Goal: Information Seeking & Learning: Learn about a topic

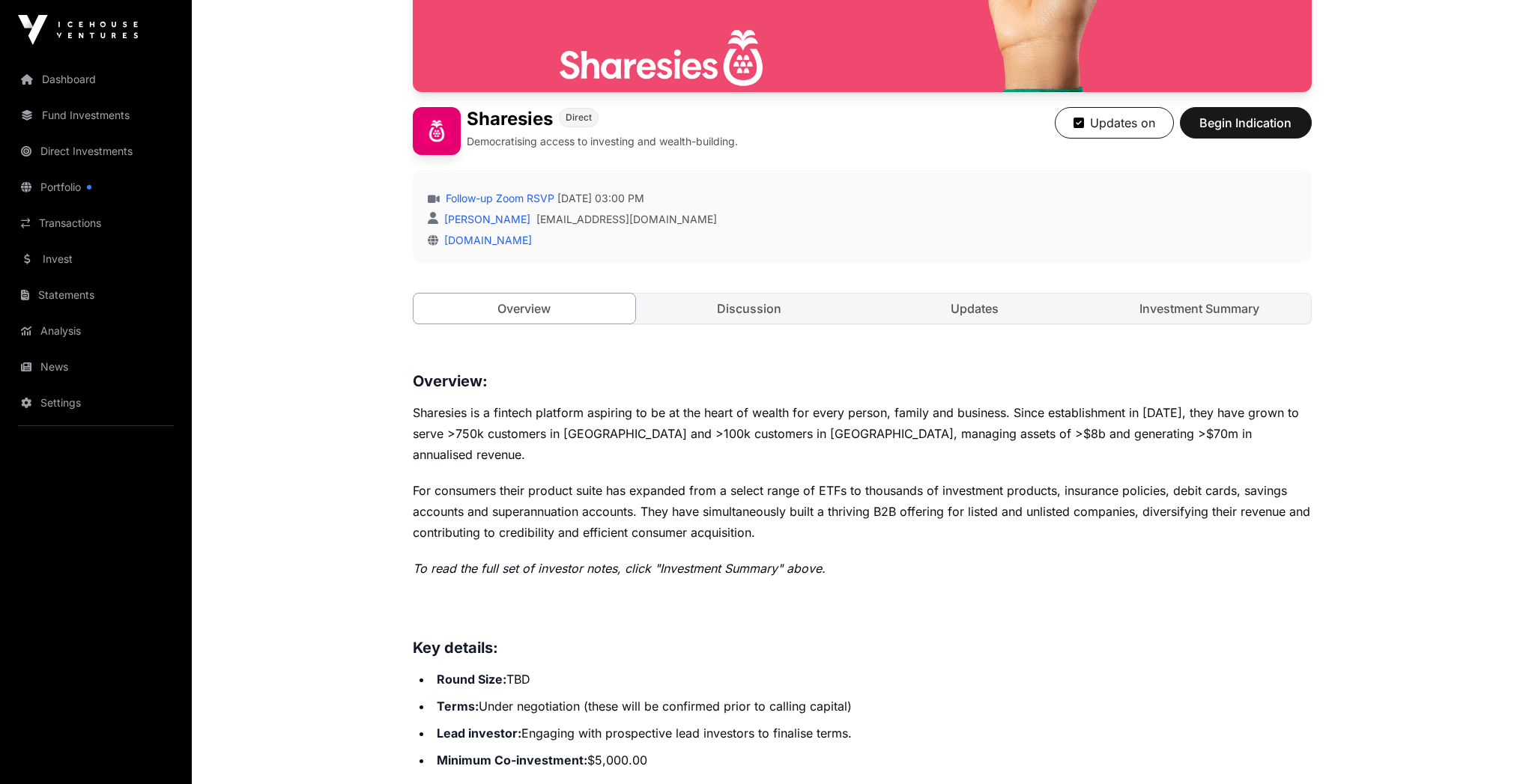
scroll to position [326, 0]
click at [761, 311] on link "Discussion" at bounding box center [749, 309] width 222 height 30
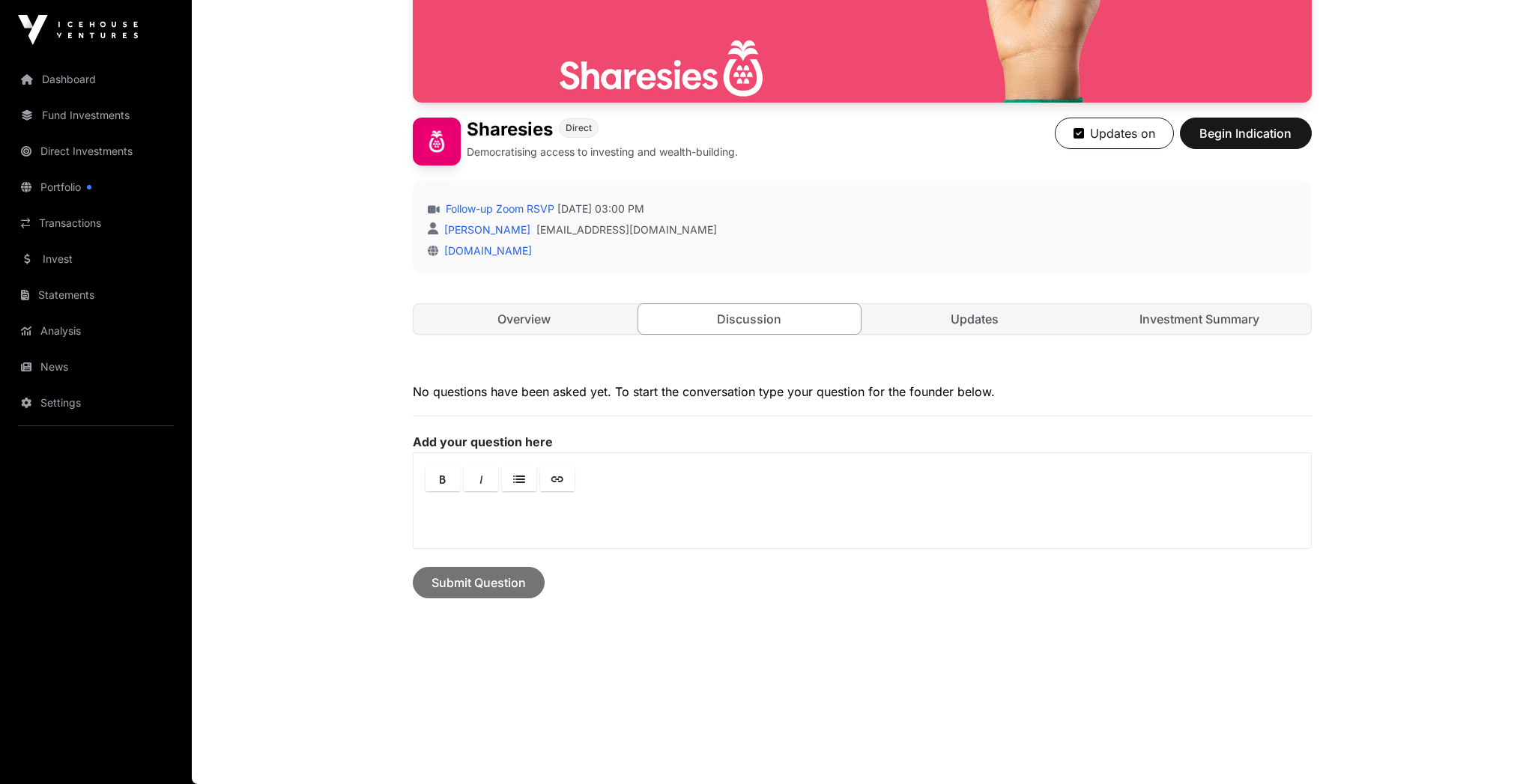
scroll to position [257, 0]
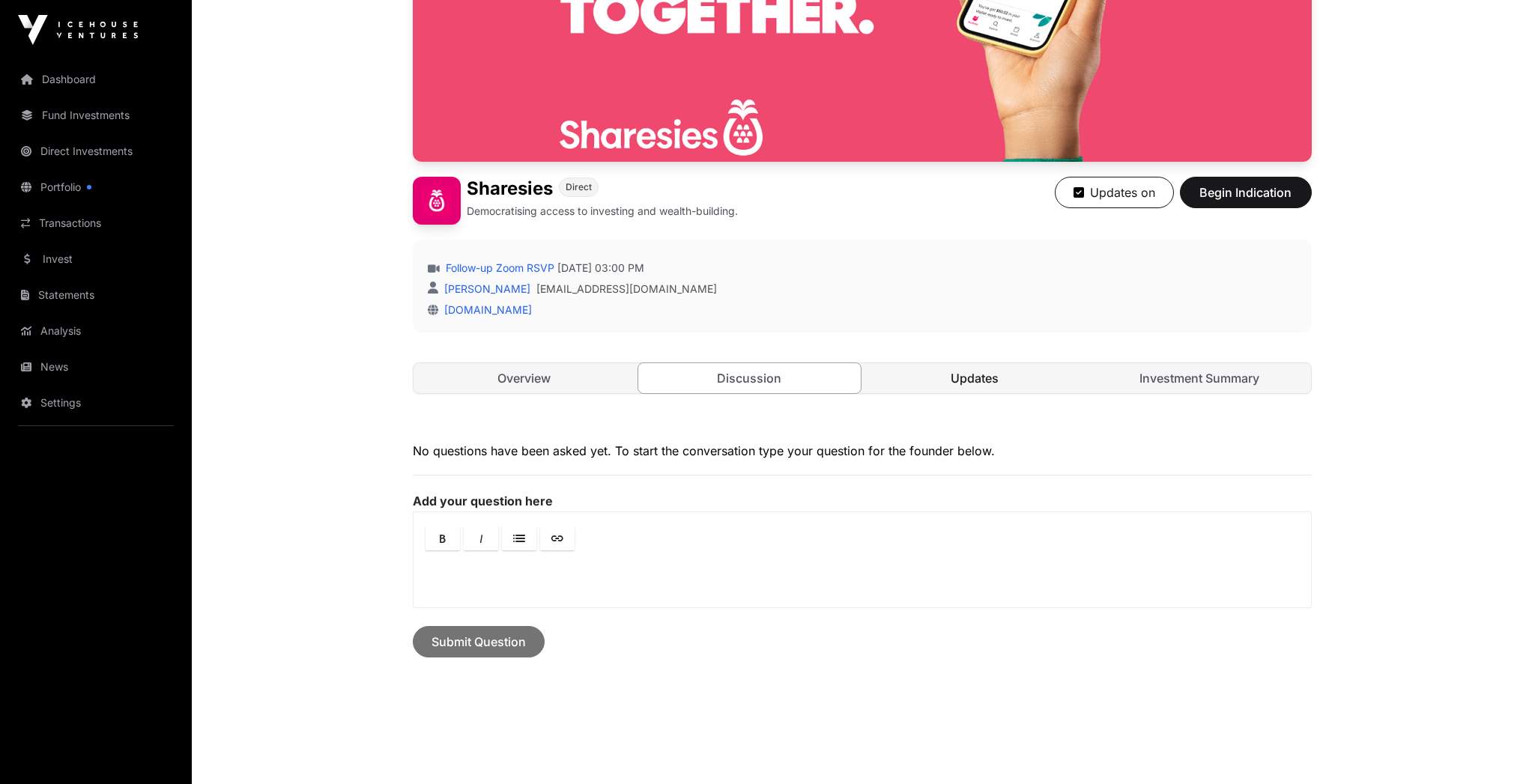
click at [959, 375] on link "Updates" at bounding box center [974, 378] width 222 height 30
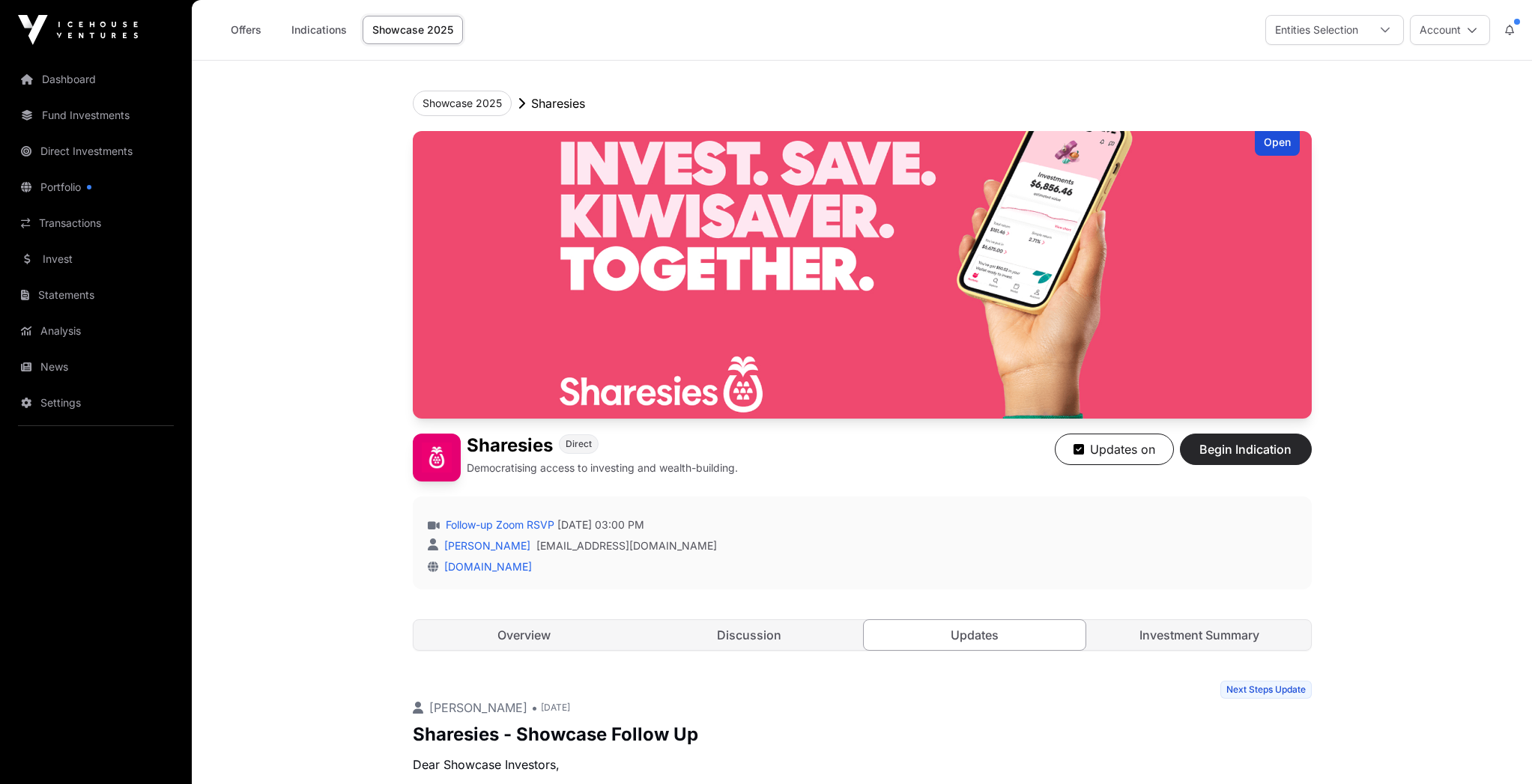
click at [1225, 453] on span "Begin Indication" at bounding box center [1245, 449] width 95 height 18
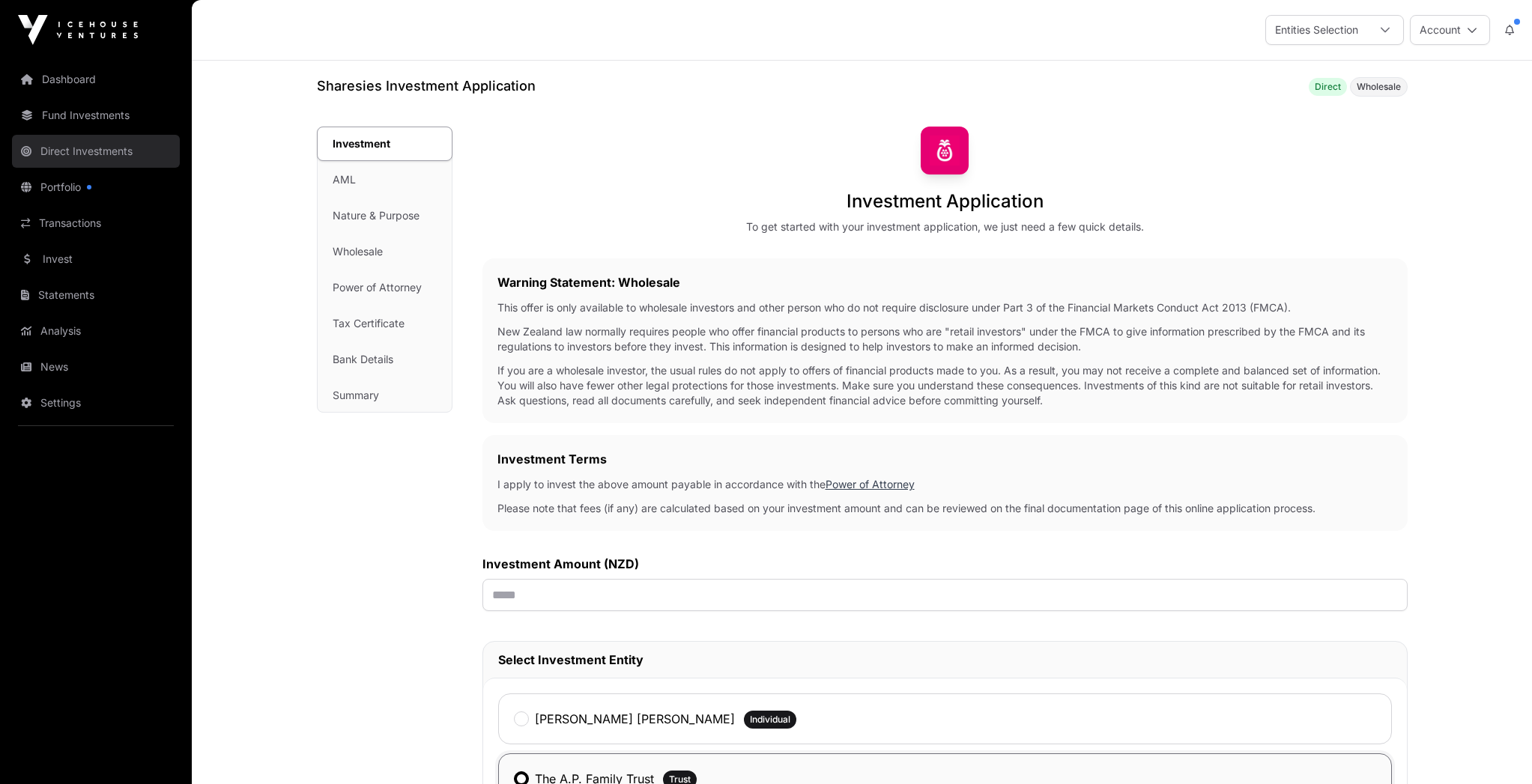
click at [86, 151] on link "Direct Investments" at bounding box center [96, 151] width 168 height 33
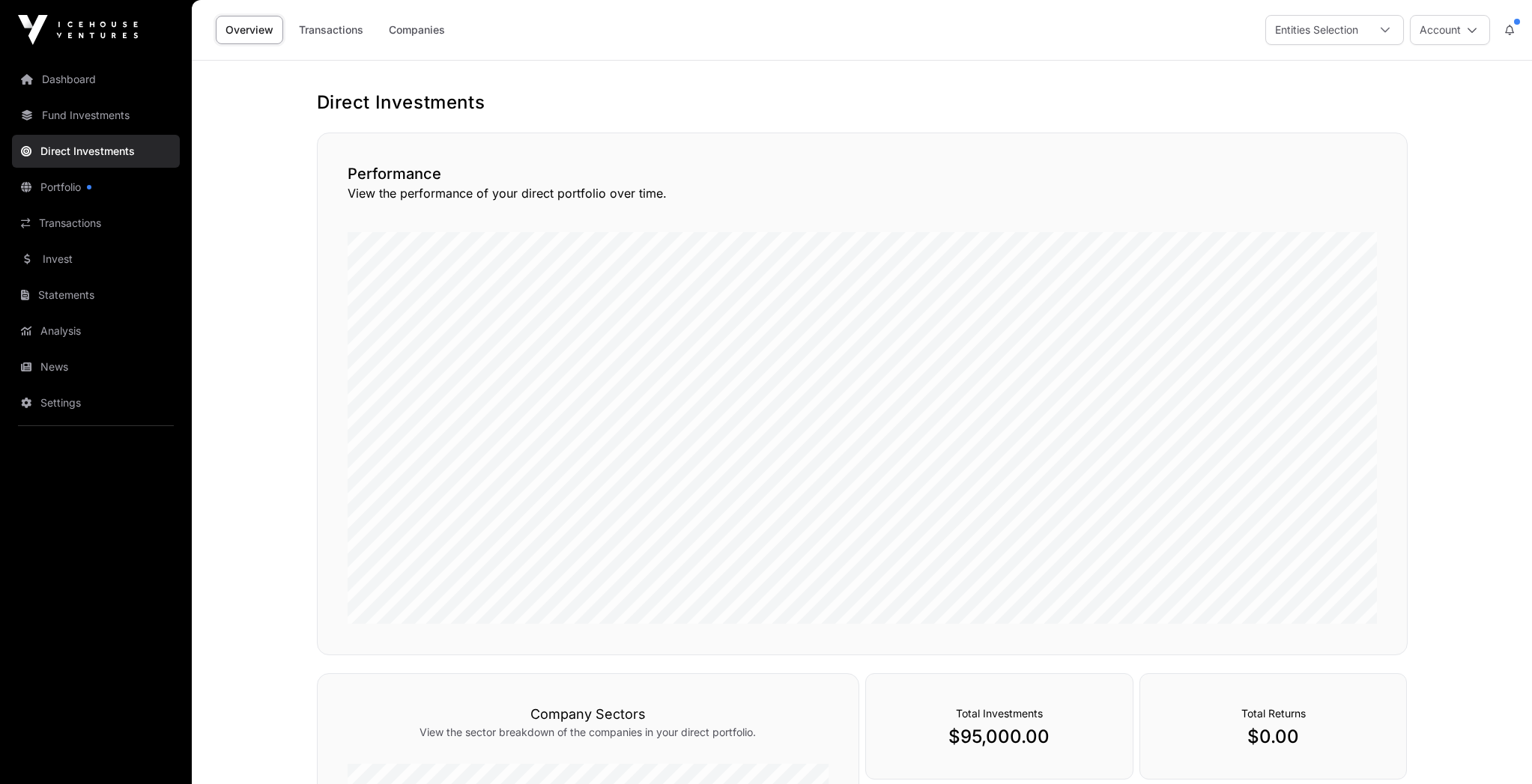
click at [1516, 32] on button at bounding box center [1509, 29] width 27 height 28
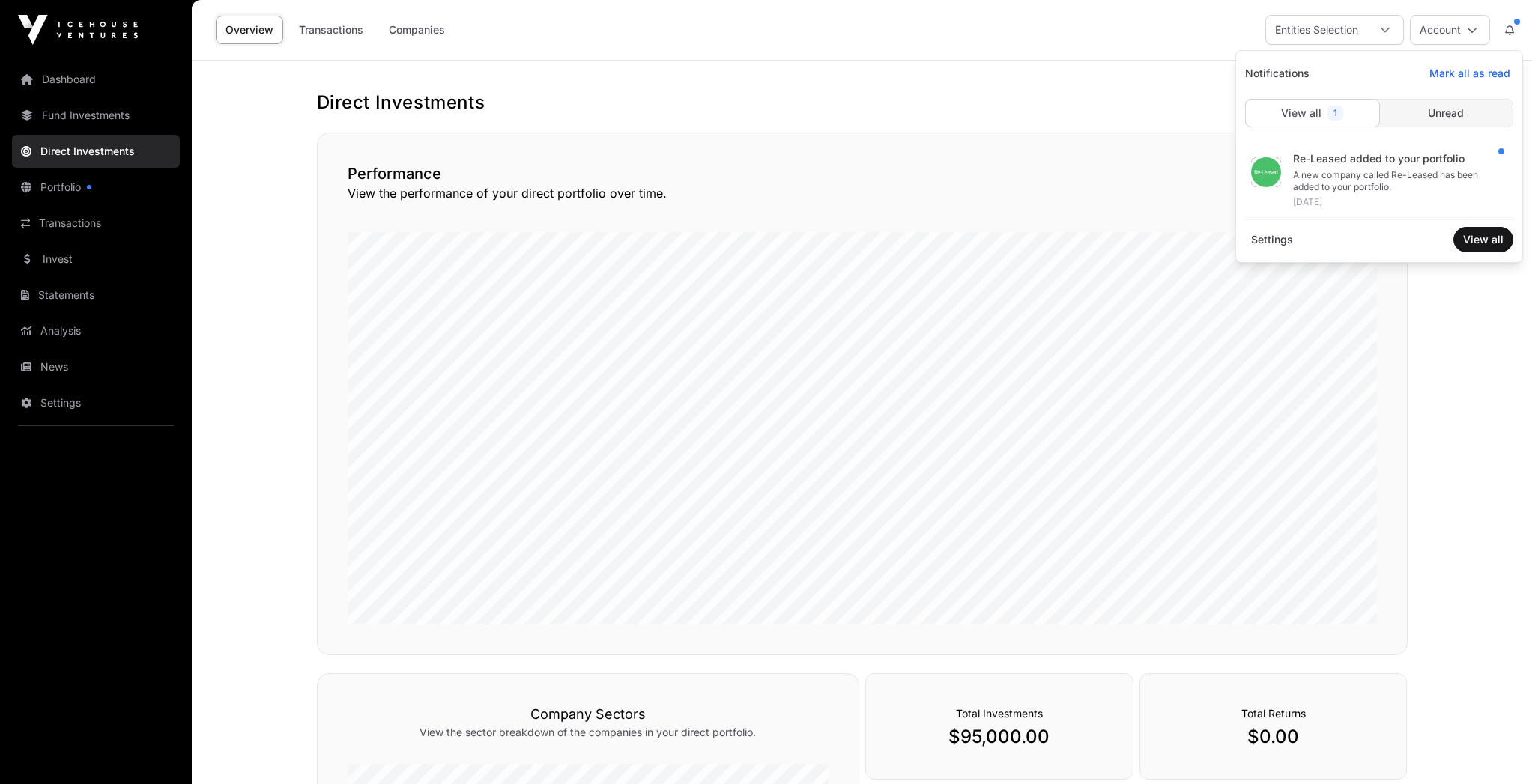
click at [1495, 302] on main "Direct Investments Performance View the performance of your direct portfolio ov…" at bounding box center [861, 606] width 1340 height 1091
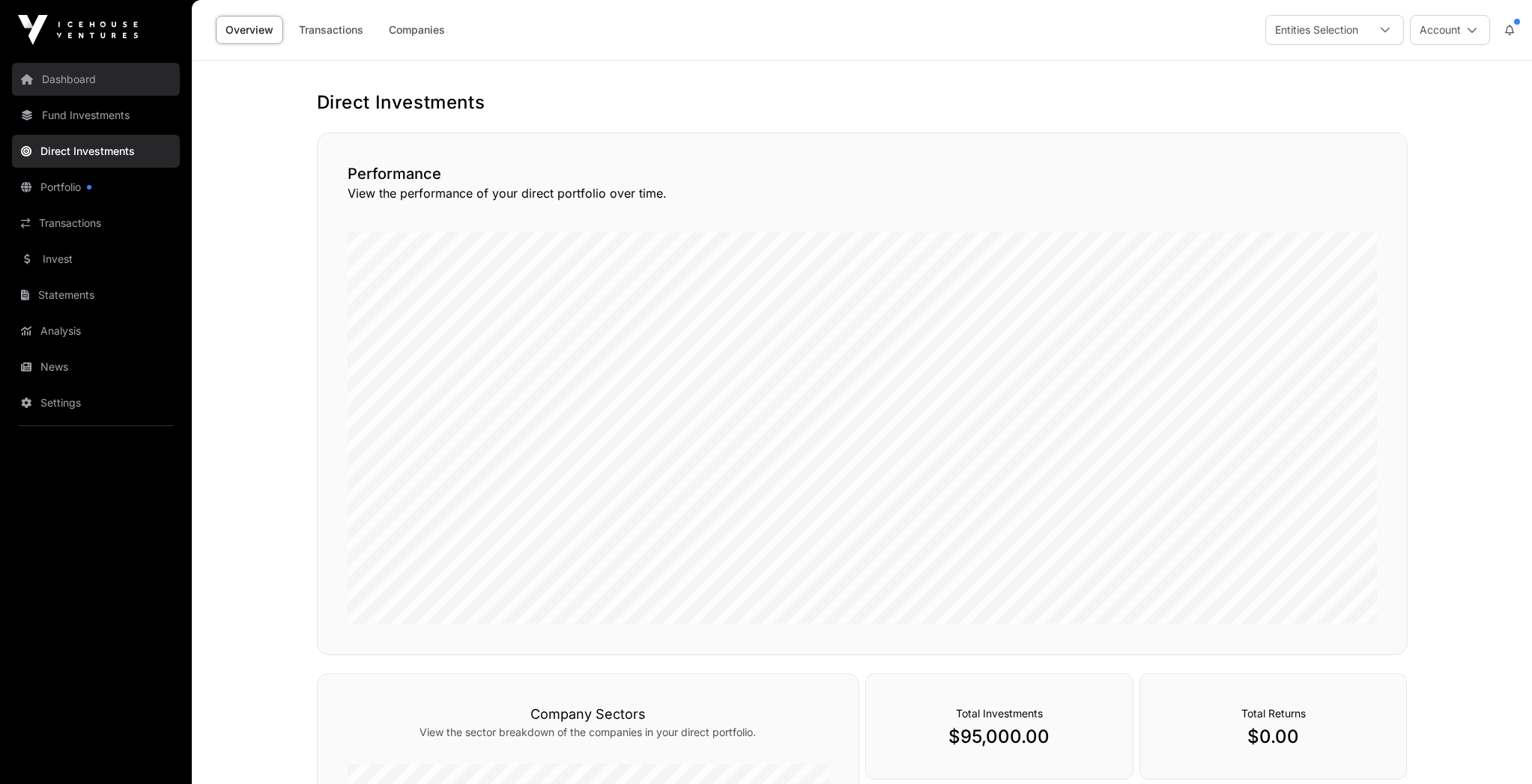
click at [76, 83] on link "Dashboard" at bounding box center [96, 79] width 168 height 33
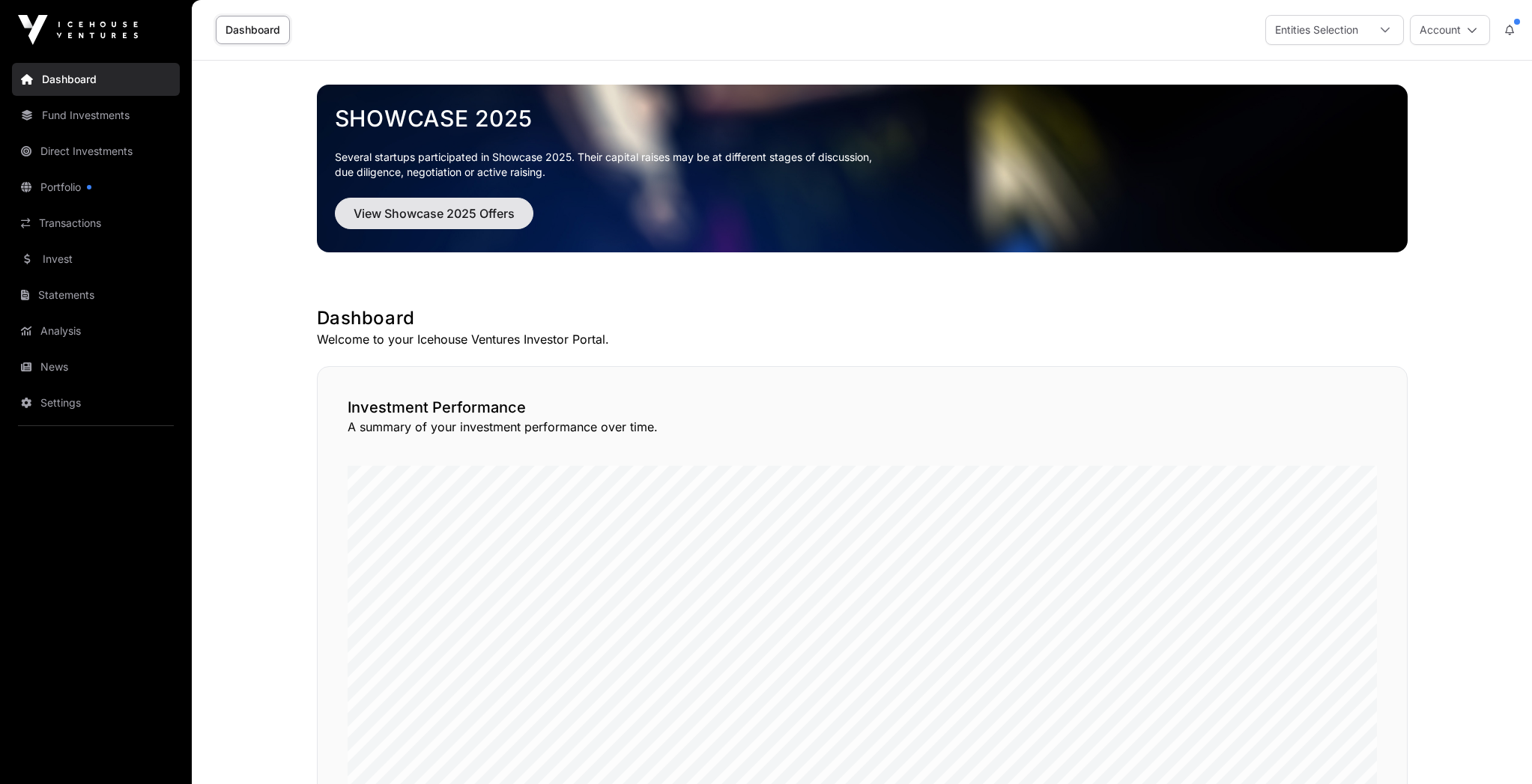
click at [467, 214] on span "View Showcase 2025 Offers" at bounding box center [434, 213] width 161 height 18
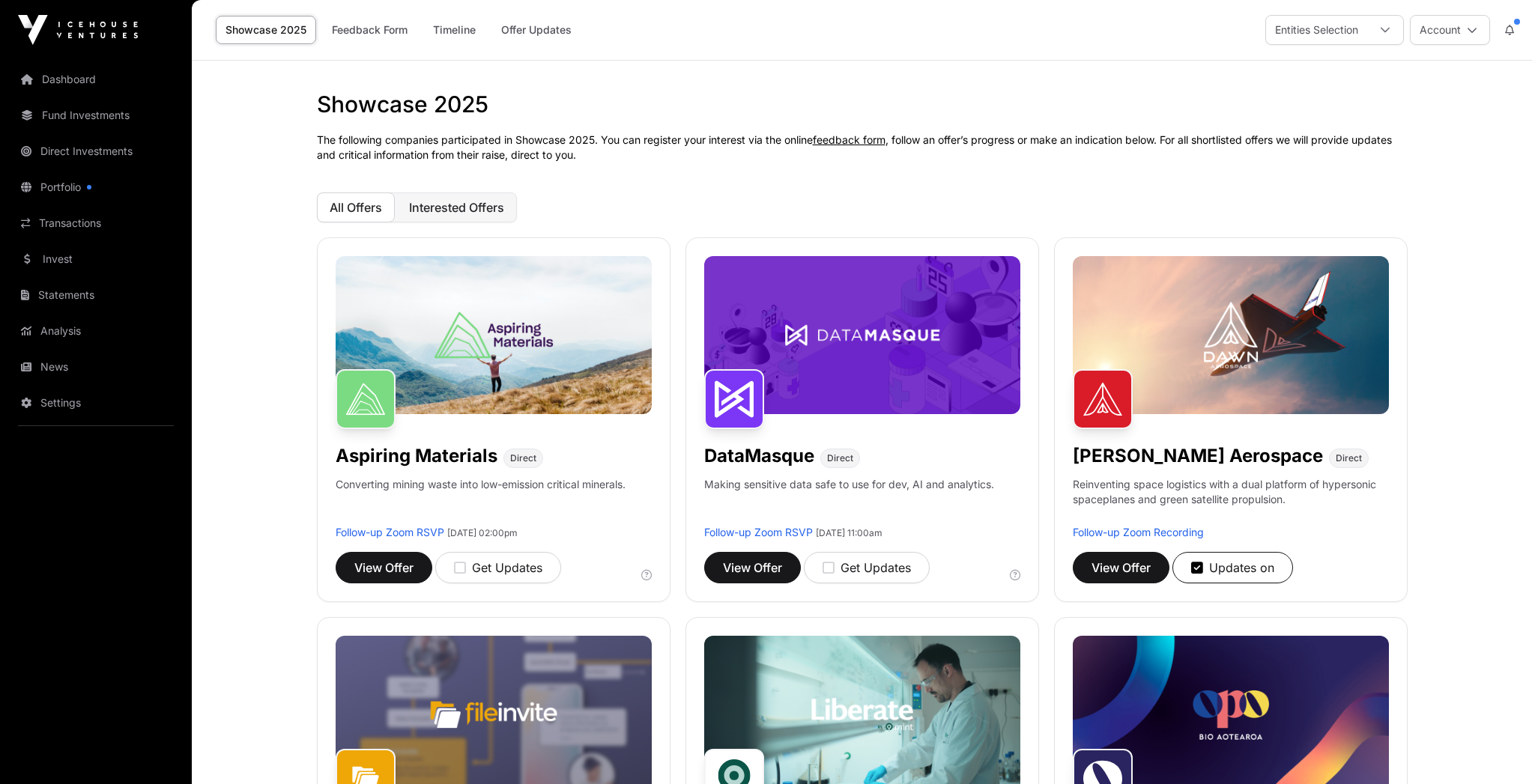
click at [469, 207] on span "Interested Offers" at bounding box center [457, 207] width 95 height 15
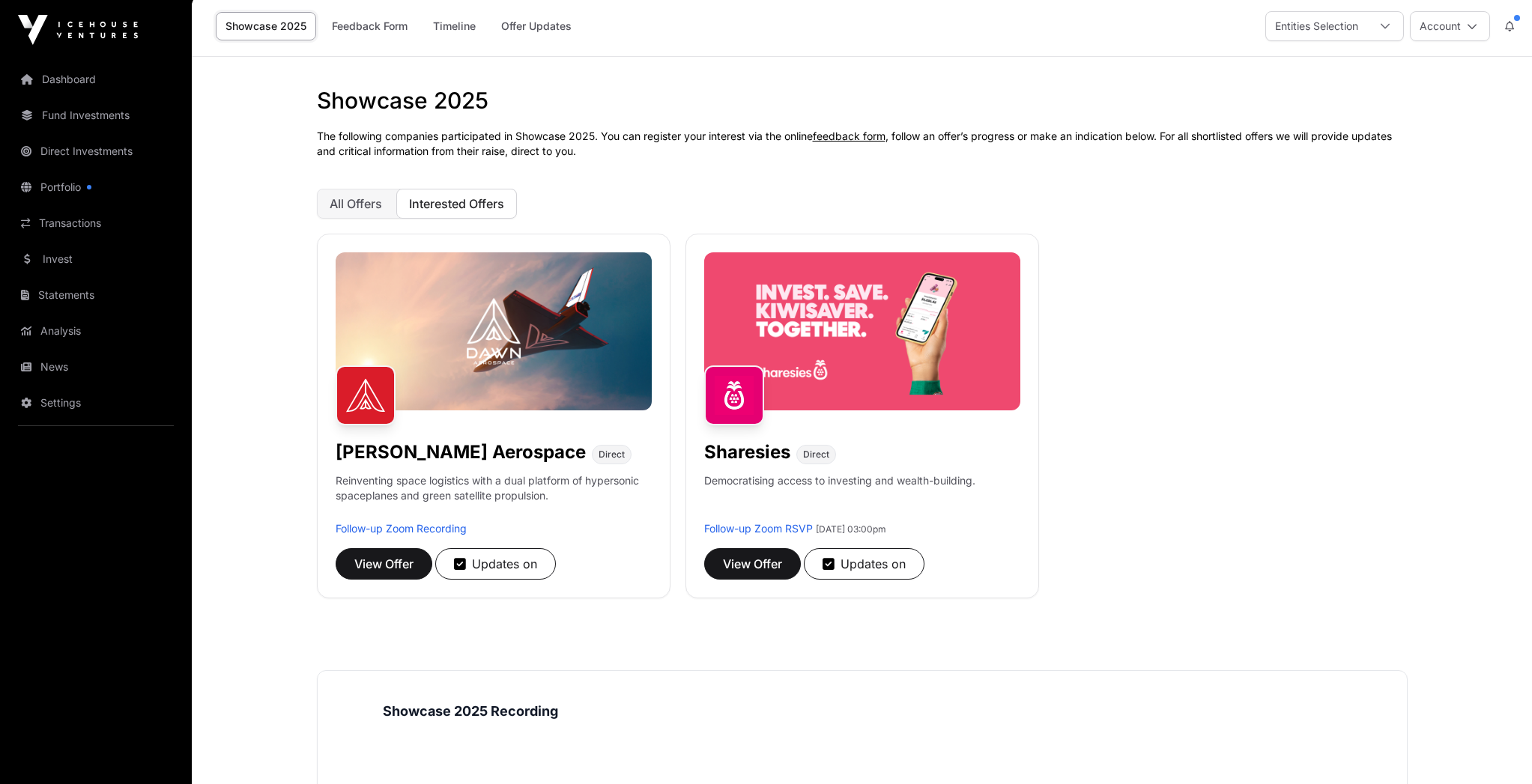
scroll to position [5, 0]
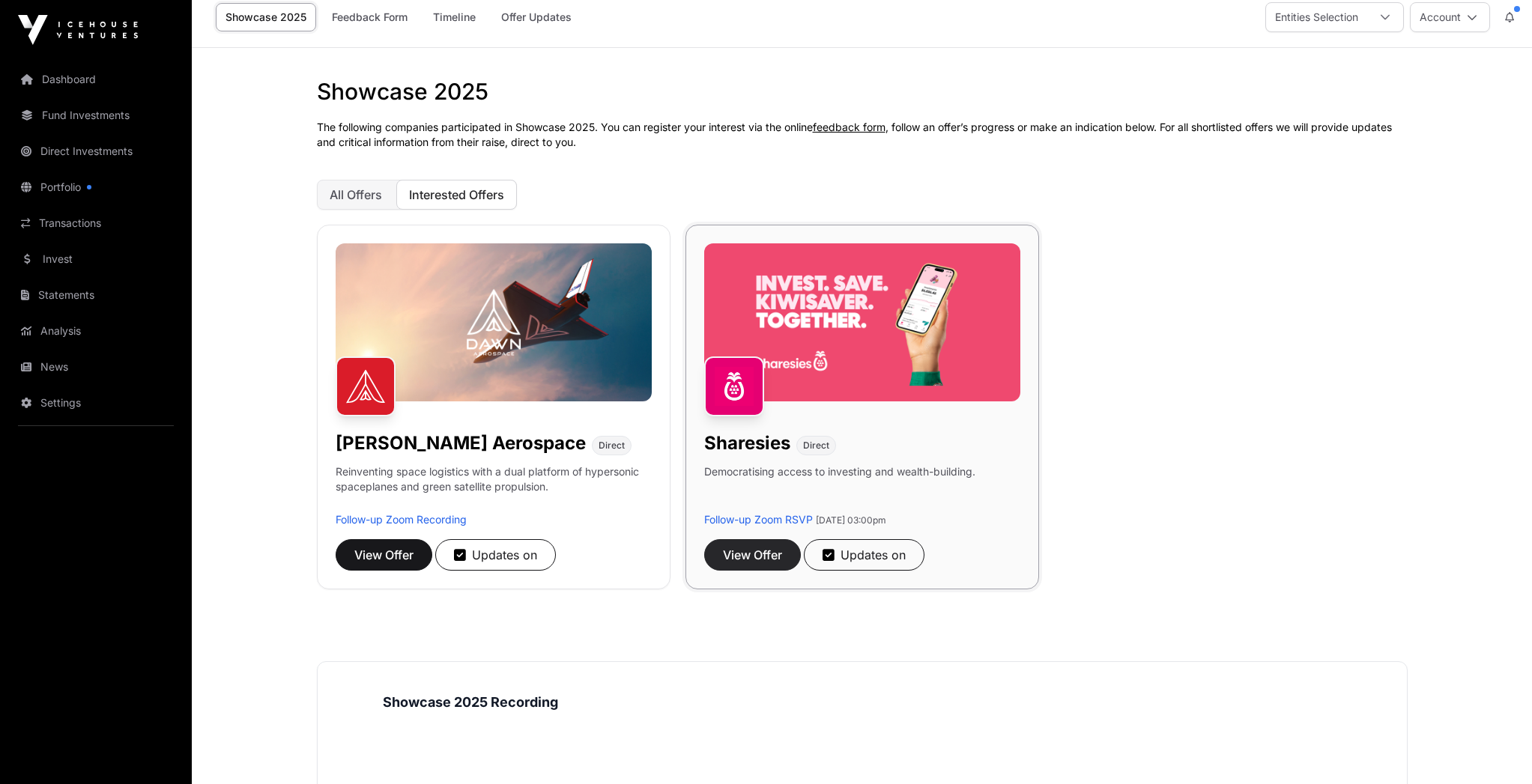
click at [766, 566] on button "View Offer" at bounding box center [753, 555] width 97 height 32
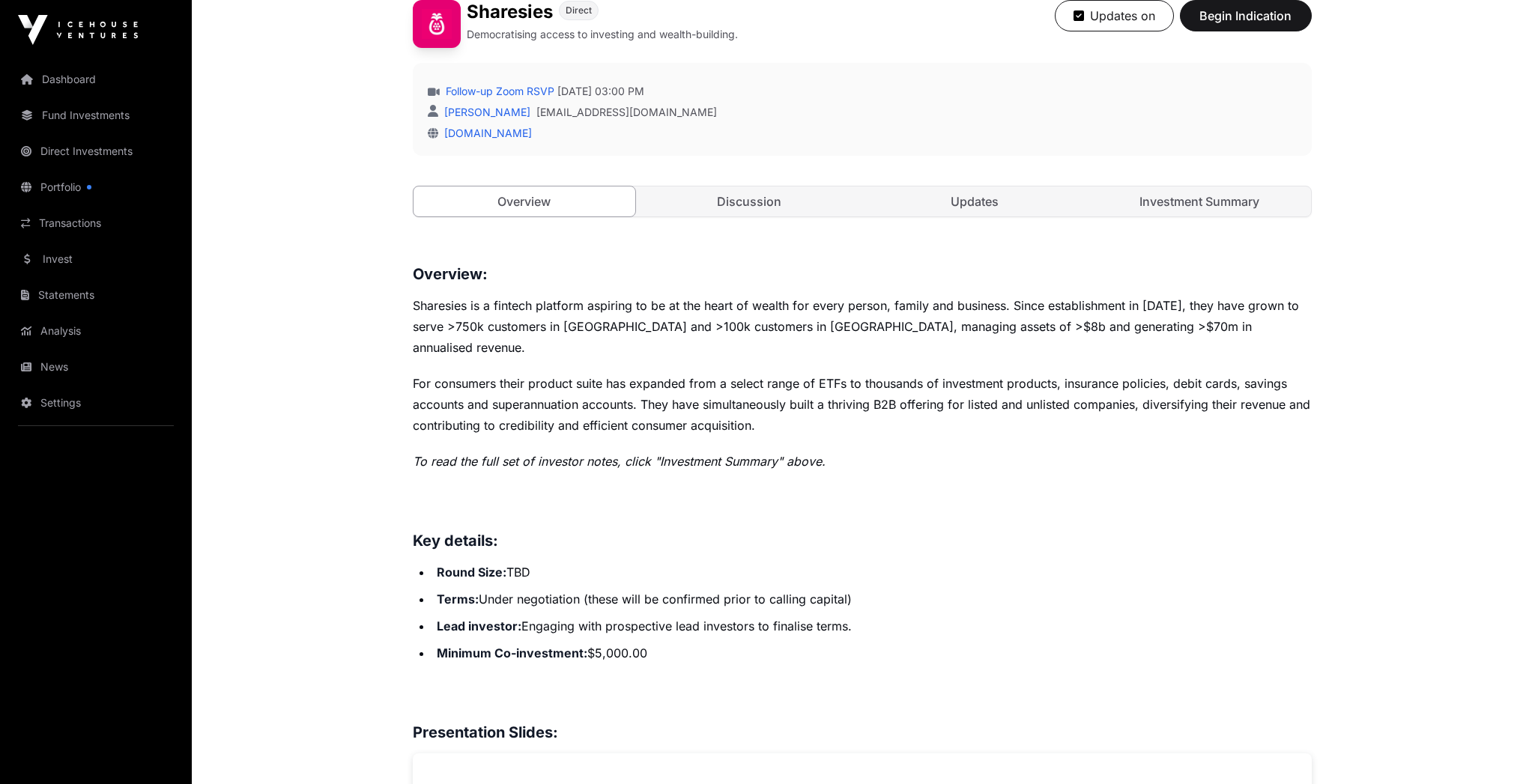
scroll to position [78, 0]
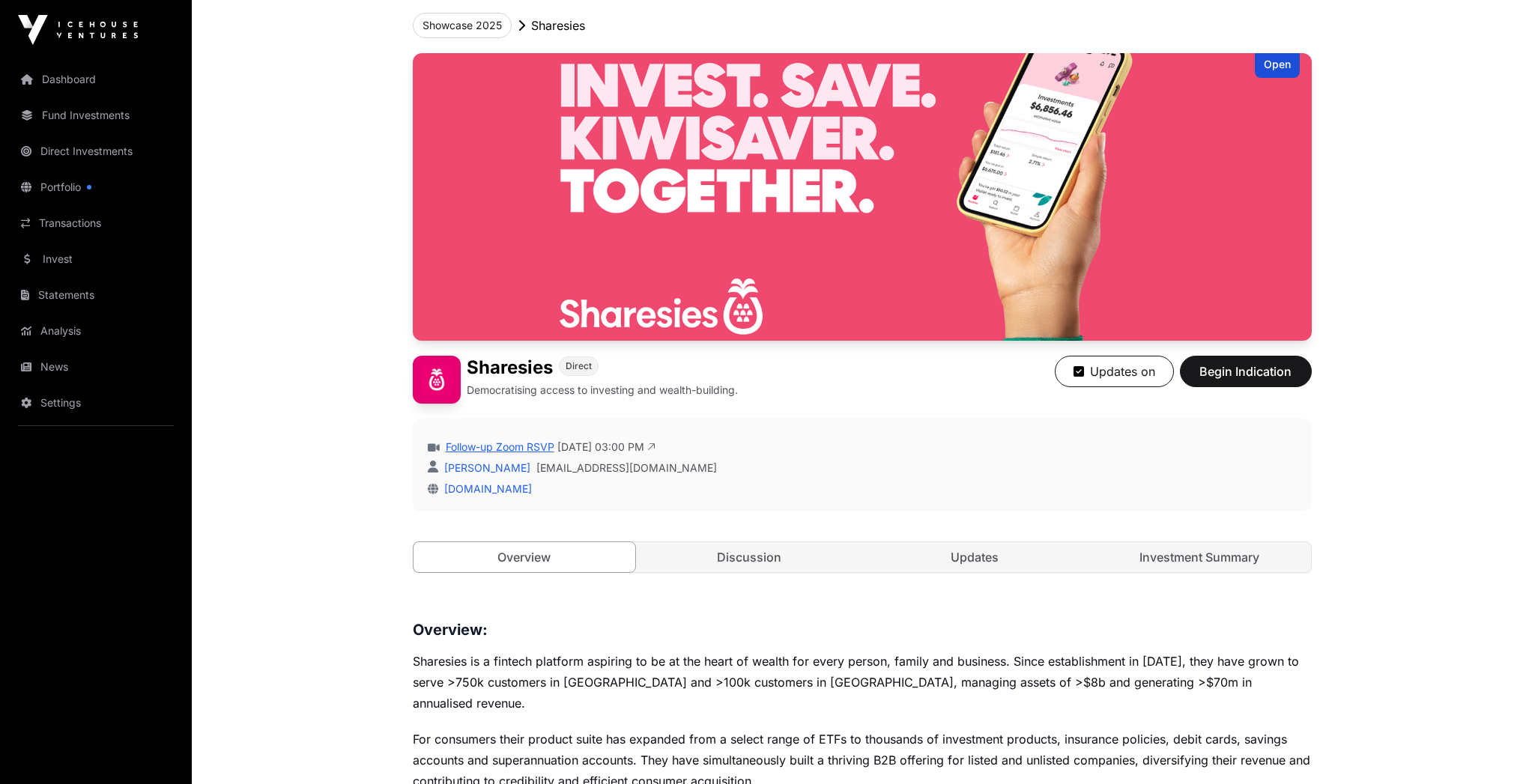
click at [537, 445] on link "Follow-up Zoom RSVP" at bounding box center [498, 447] width 111 height 15
